Goal: Task Accomplishment & Management: Use online tool/utility

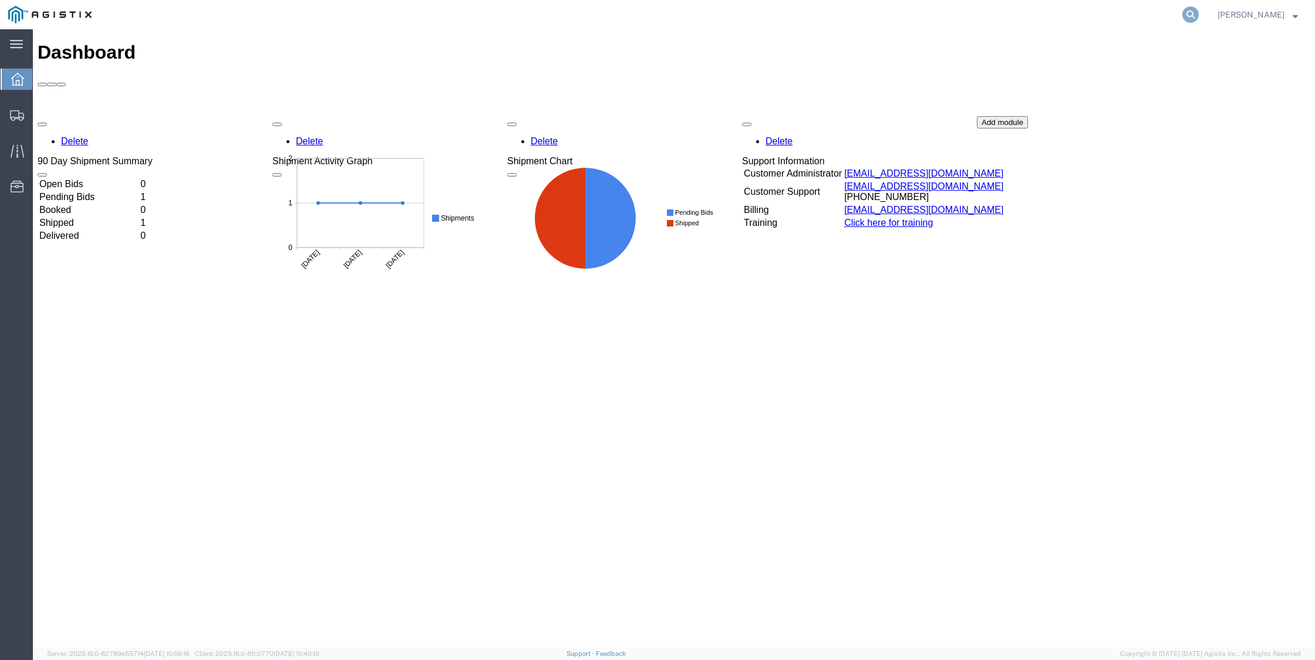
click at [1199, 14] on icon at bounding box center [1190, 14] width 16 height 16
click at [1093, 18] on input "search" at bounding box center [1003, 15] width 357 height 28
paste input "56235427"
type input "56235427"
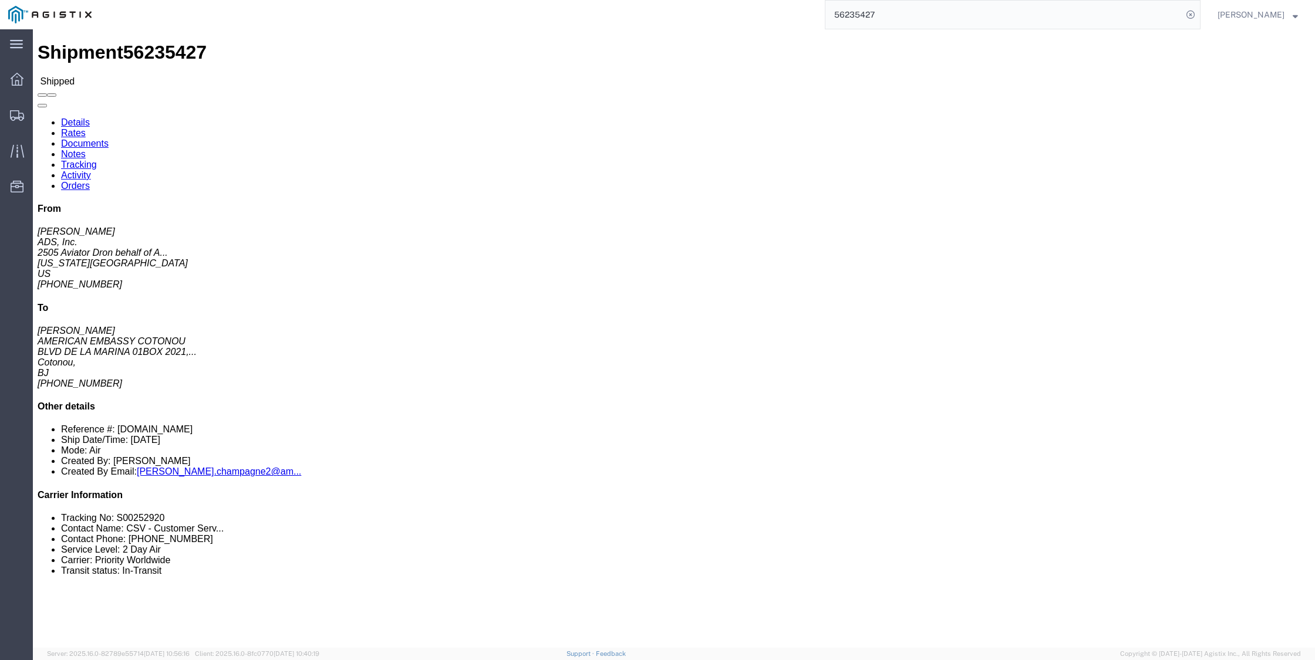
click link "Tracking"
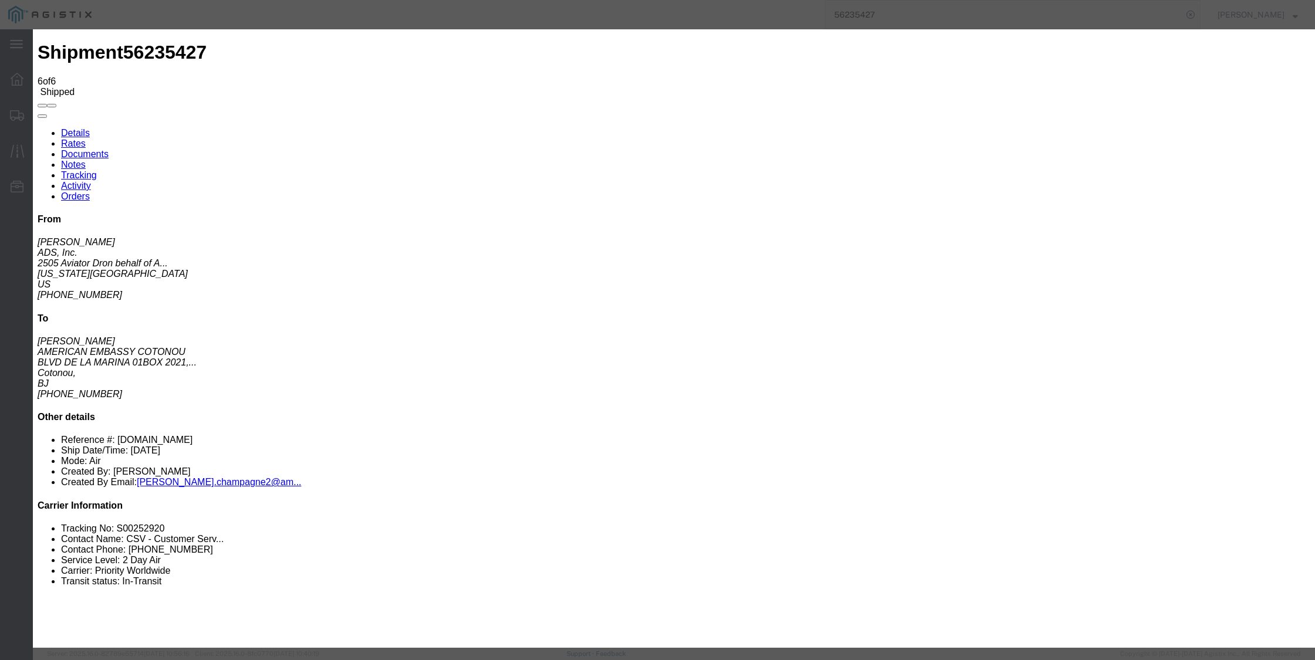
type input "[DATE]"
type input "7:00 AM"
select select "ARVTERM"
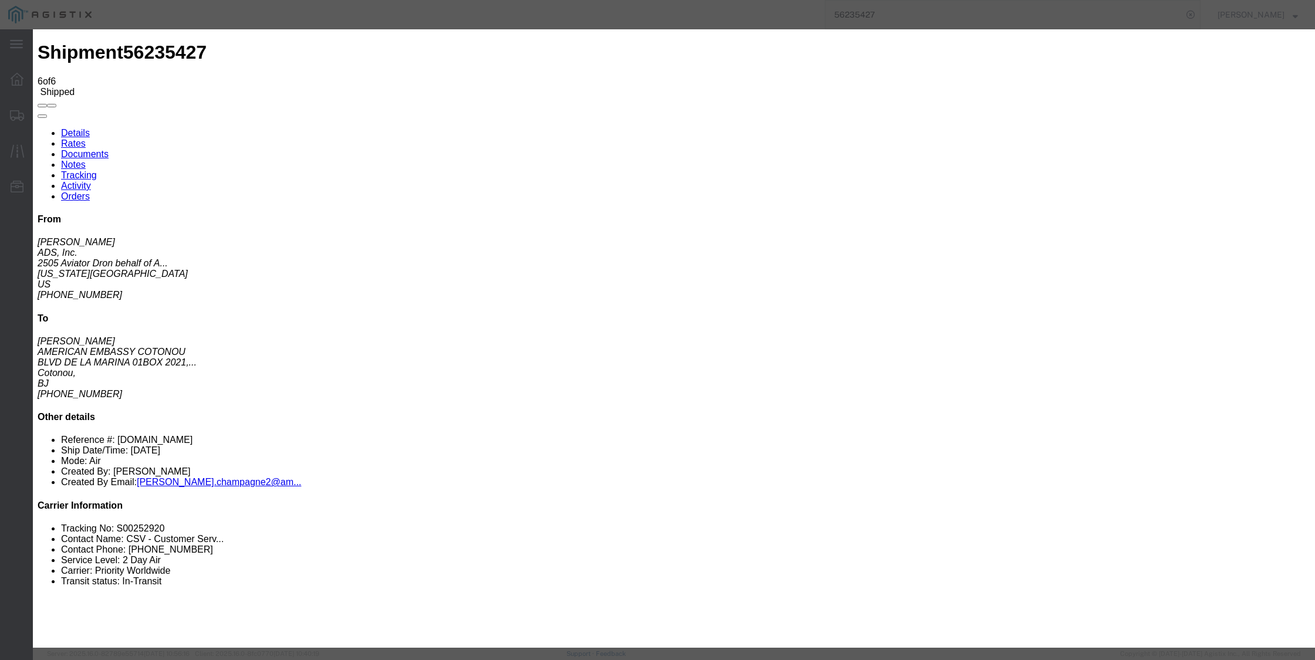
type input "[DATE]"
select select "{"pickupDeliveryInfoId": "121749675","pickupOrDelivery": "D","stopNum": "100","…"
select select "BJ"
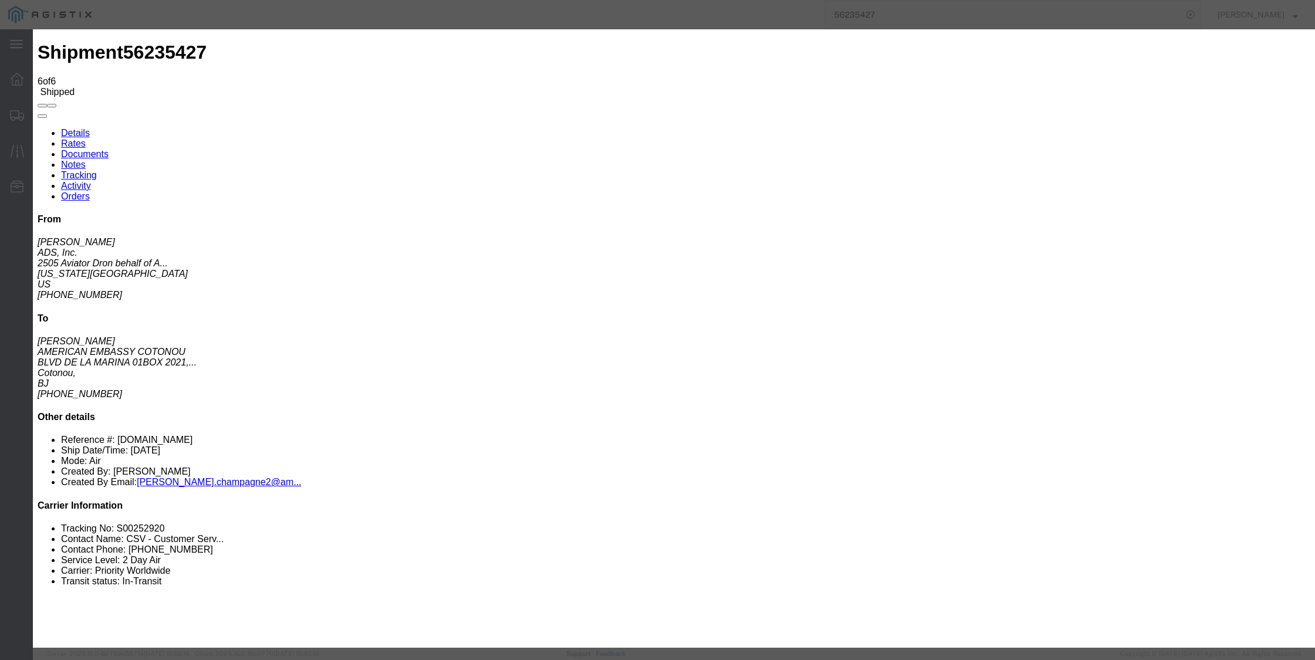
type input "Cotonou"
select select "BJ"
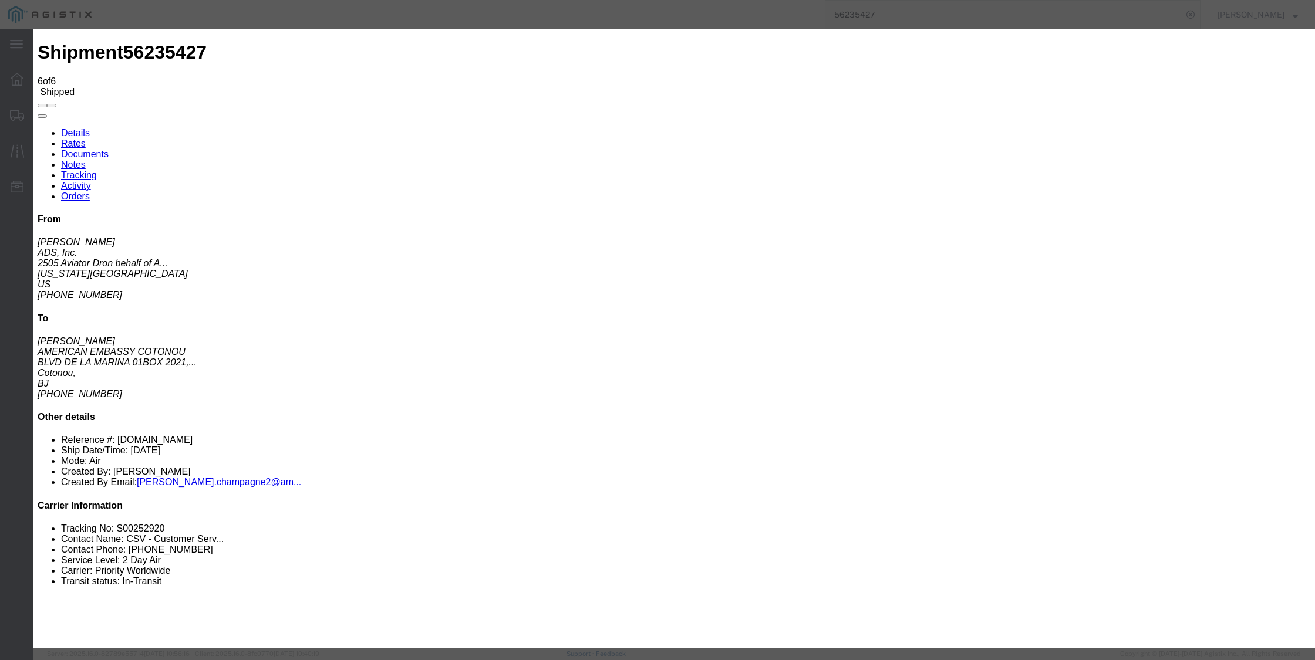
drag, startPoint x: 831, startPoint y: 215, endPoint x: 749, endPoint y: 213, distance: 82.8
paste input "Cotonou"
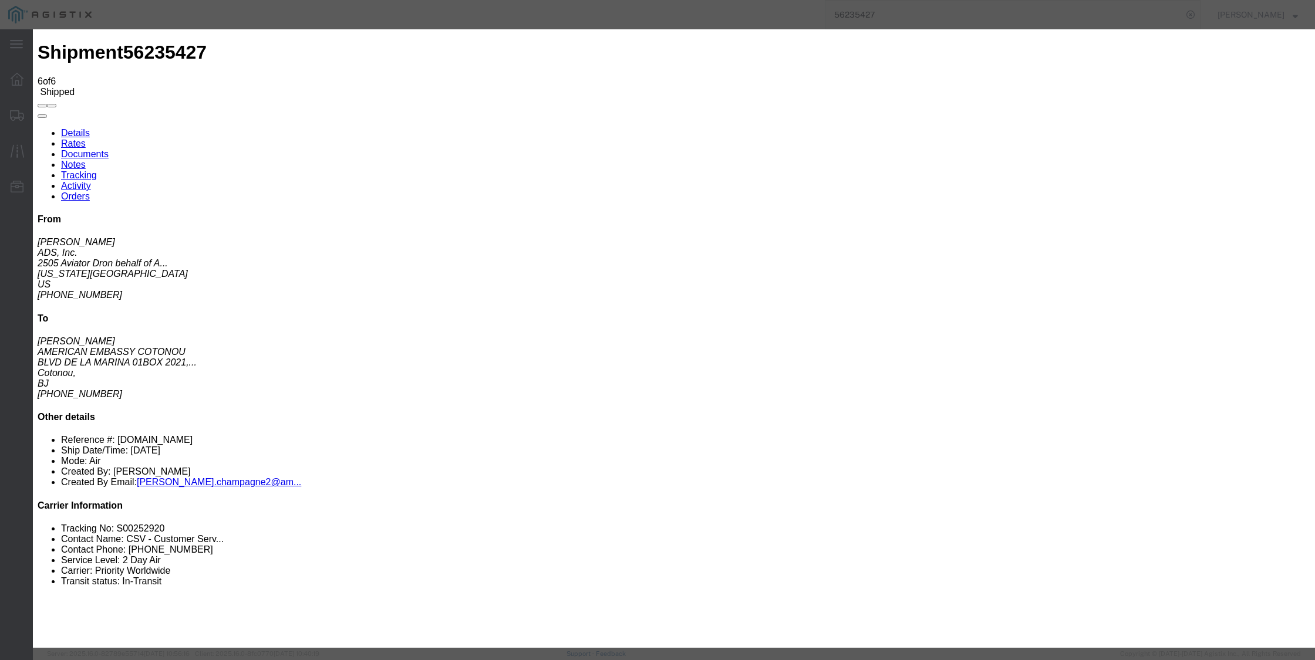
type input "Cotonou"
type textarea "ARRIVED DESTINATION COO 08/10"
